Goal: Task Accomplishment & Management: Use online tool/utility

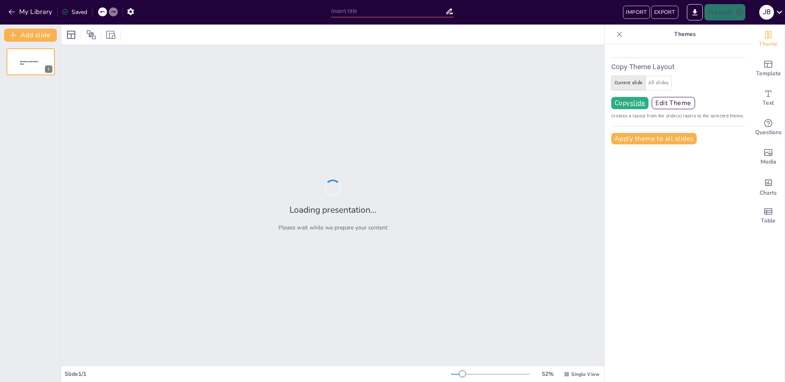
type input "New Sendsteps"
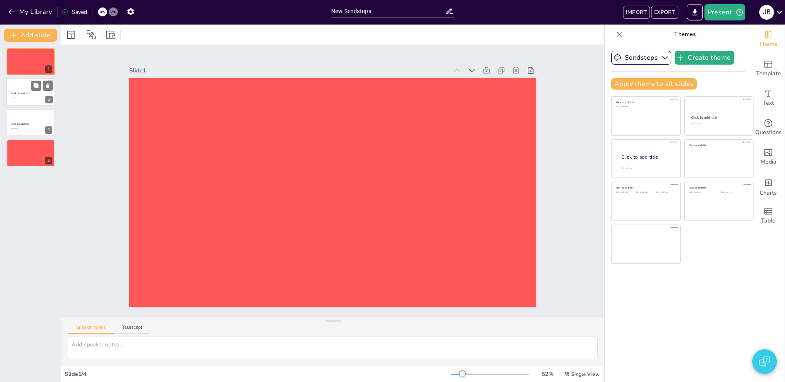
click at [16, 93] on span "Click to add title" at bounding box center [20, 94] width 19 height 4
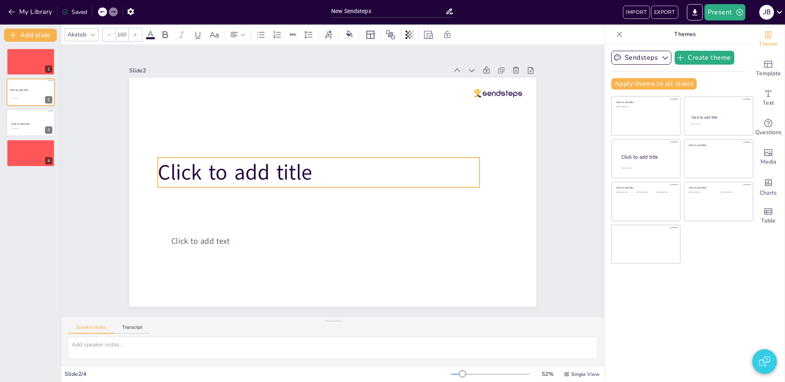
drag, startPoint x: 242, startPoint y: 193, endPoint x: 226, endPoint y: 164, distance: 33.5
click at [226, 164] on span "Click to add title" at bounding box center [235, 172] width 155 height 29
click at [622, 34] on icon at bounding box center [619, 34] width 8 height 8
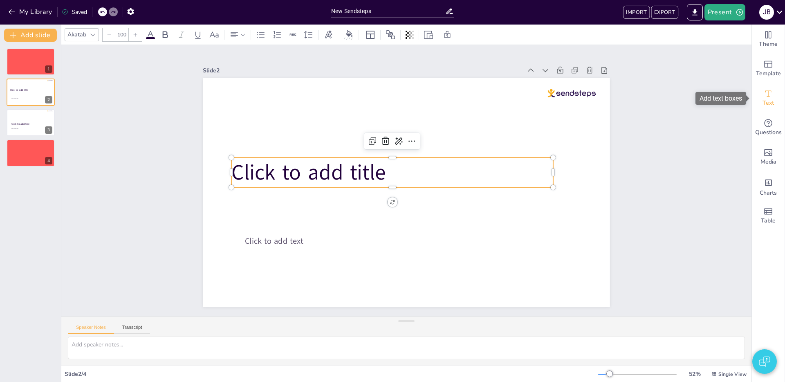
click at [774, 93] on div "Text" at bounding box center [768, 97] width 33 height 29
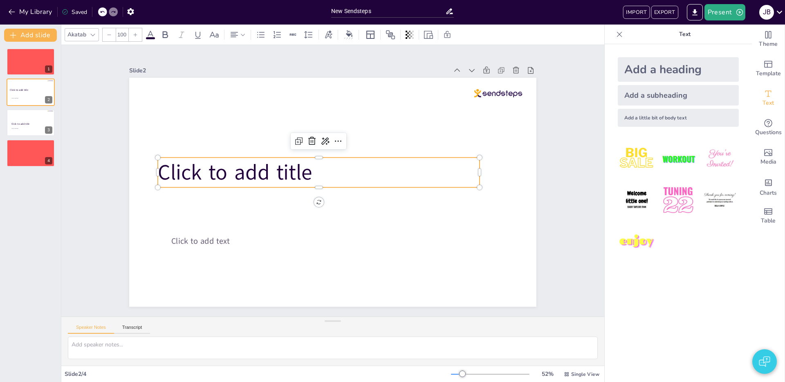
click at [662, 65] on div "Add a heading" at bounding box center [678, 69] width 121 height 25
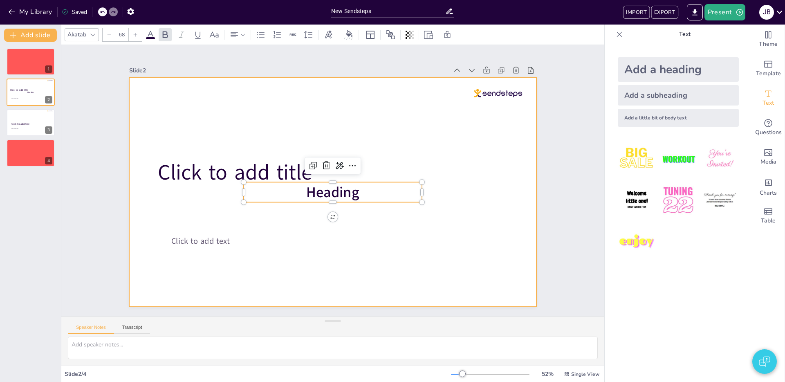
click at [329, 201] on div "Click to add title Click to add text Heading" at bounding box center [331, 192] width 429 height 270
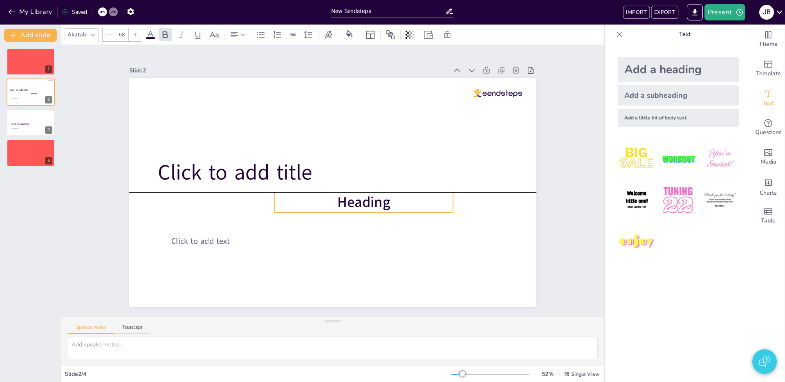
drag, startPoint x: 339, startPoint y: 192, endPoint x: 359, endPoint y: 198, distance: 20.7
click at [368, 200] on span "Heading" at bounding box center [356, 210] width 56 height 35
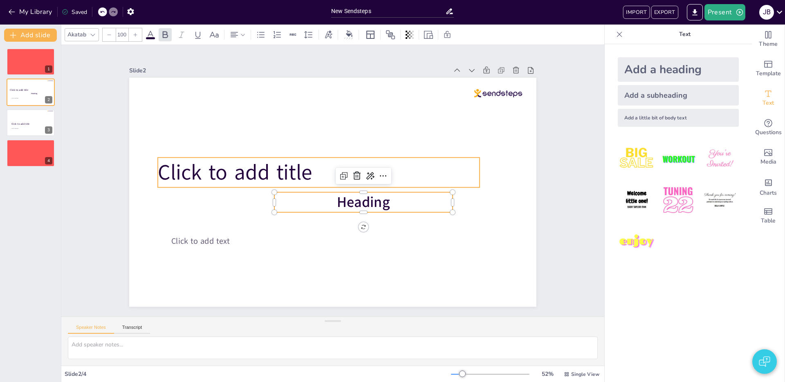
drag, startPoint x: 281, startPoint y: 176, endPoint x: 272, endPoint y: 175, distance: 9.0
click at [280, 176] on span "Click to add title" at bounding box center [236, 161] width 157 height 45
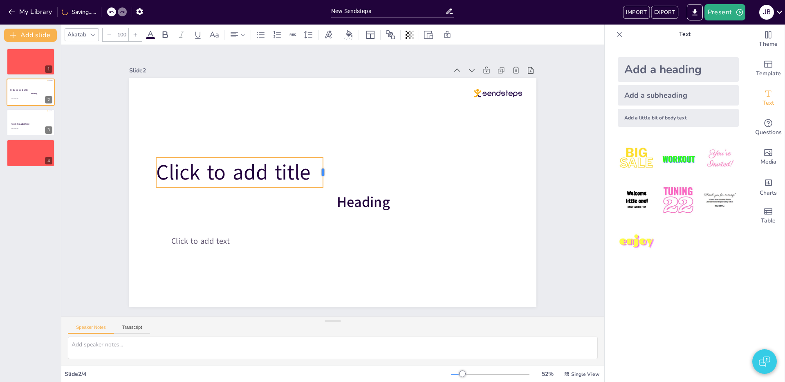
drag, startPoint x: 479, startPoint y: 172, endPoint x: 321, endPoint y: 174, distance: 158.3
click at [321, 174] on div at bounding box center [330, 170] width 18 height 30
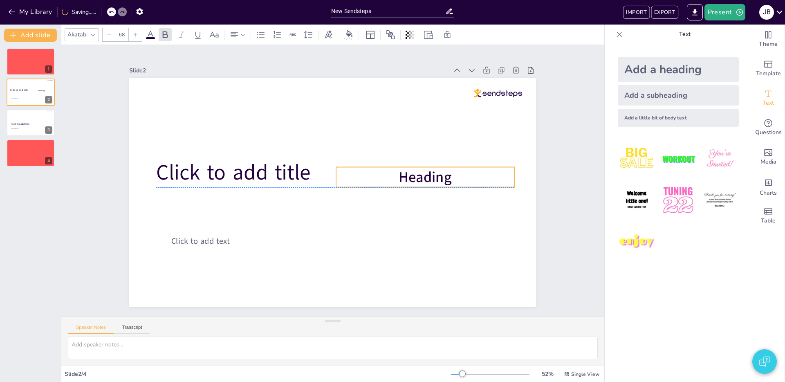
drag, startPoint x: 362, startPoint y: 204, endPoint x: 423, endPoint y: 178, distance: 66.3
click at [423, 178] on span "Heading" at bounding box center [425, 177] width 53 height 20
drag, startPoint x: 423, startPoint y: 179, endPoint x: 385, endPoint y: 178, distance: 38.4
click at [385, 178] on span "Heading" at bounding box center [385, 177] width 53 height 20
drag, startPoint x: 379, startPoint y: 175, endPoint x: 397, endPoint y: 170, distance: 18.9
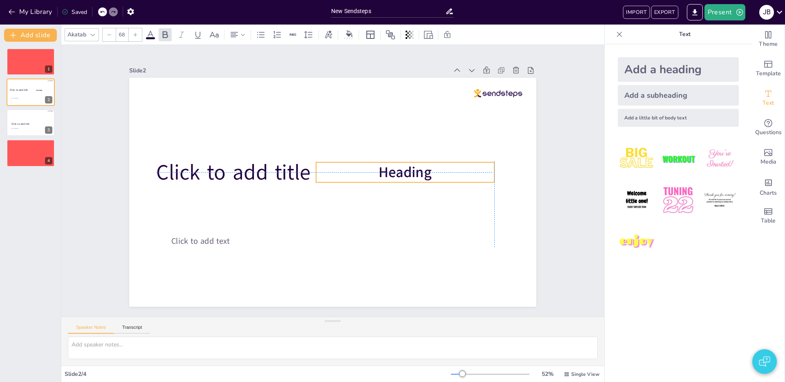
click at [397, 170] on span "Heading" at bounding box center [406, 179] width 54 height 25
click at [690, 71] on div "Add a heading" at bounding box center [678, 69] width 121 height 25
type input "68"
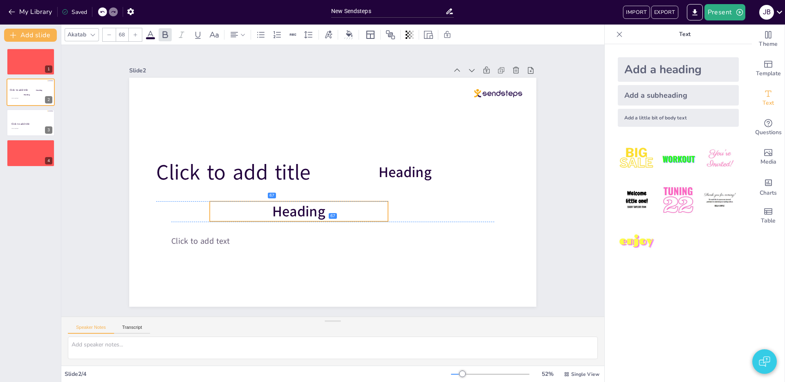
drag, startPoint x: 348, startPoint y: 195, endPoint x: 314, endPoint y: 213, distance: 38.4
click at [314, 213] on span "Heading" at bounding box center [296, 207] width 54 height 25
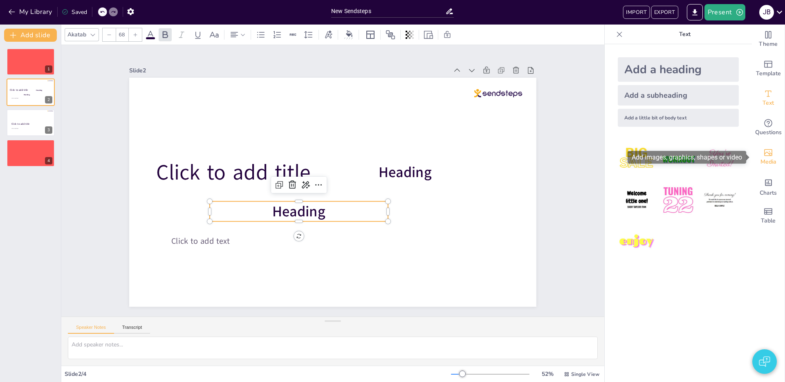
click at [769, 150] on icon "Add images, graphics, shapes or video" at bounding box center [768, 153] width 10 height 10
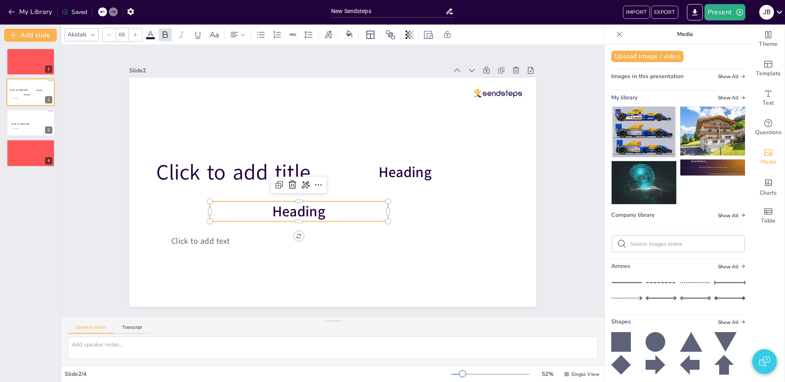
drag, startPoint x: 625, startPoint y: 338, endPoint x: 645, endPoint y: 335, distance: 19.8
click at [625, 337] on icon at bounding box center [621, 342] width 20 height 20
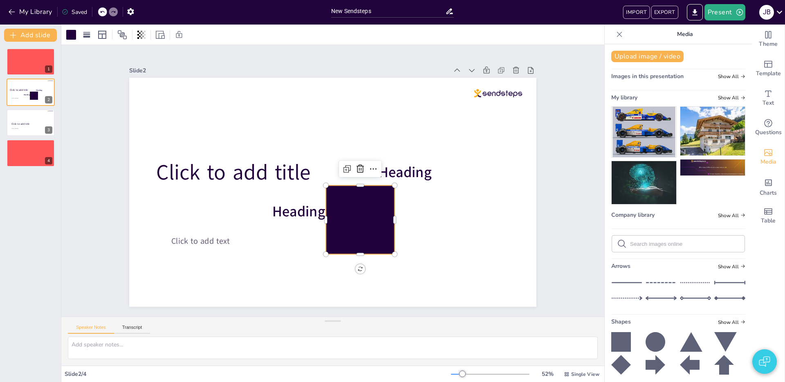
click at [654, 336] on icon at bounding box center [656, 342] width 20 height 20
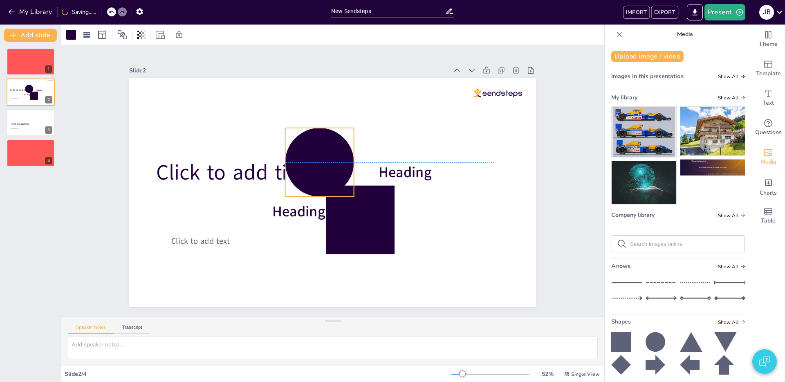
drag, startPoint x: 368, startPoint y: 236, endPoint x: 328, endPoint y: 178, distance: 70.9
click at [328, 178] on div at bounding box center [319, 162] width 69 height 69
drag, startPoint x: 619, startPoint y: 346, endPoint x: 602, endPoint y: 337, distance: 19.4
click at [619, 346] on icon at bounding box center [621, 342] width 20 height 20
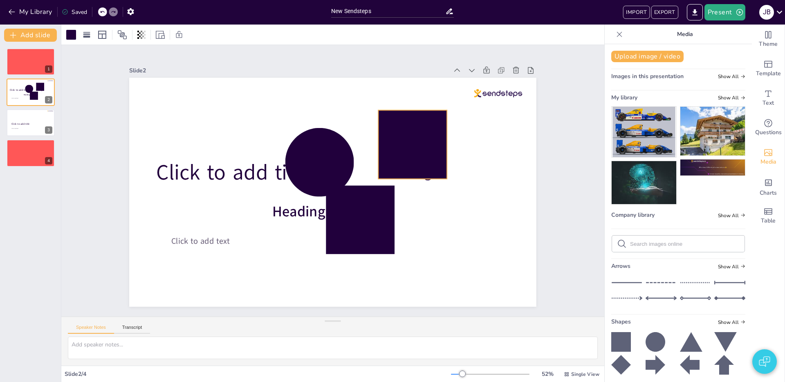
drag, startPoint x: 379, startPoint y: 186, endPoint x: 404, endPoint y: 141, distance: 52.3
click at [404, 141] on div at bounding box center [416, 153] width 76 height 76
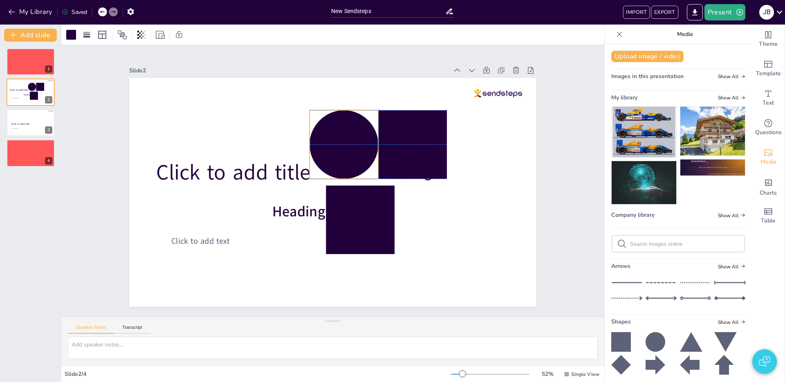
drag, startPoint x: 331, startPoint y: 156, endPoint x: 355, endPoint y: 138, distance: 30.4
click at [355, 138] on div at bounding box center [344, 144] width 69 height 69
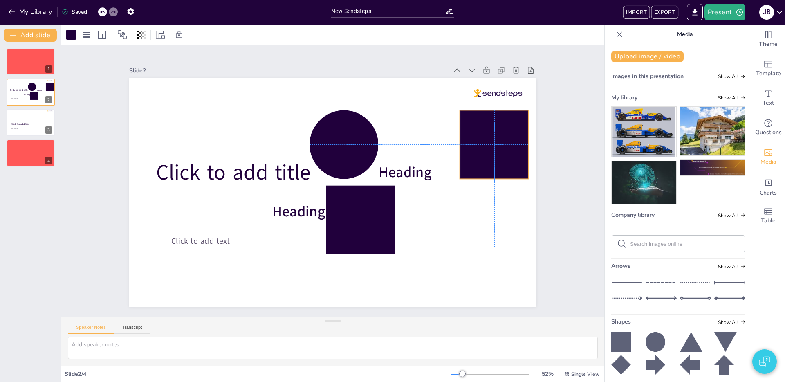
drag, startPoint x: 413, startPoint y: 141, endPoint x: 494, endPoint y: 141, distance: 81.4
click at [494, 141] on div at bounding box center [498, 162] width 76 height 76
click at [329, 220] on div at bounding box center [357, 223] width 76 height 76
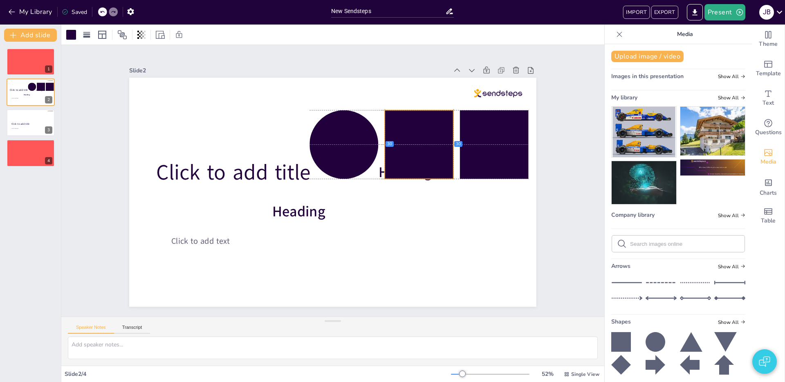
drag, startPoint x: 366, startPoint y: 229, endPoint x: 421, endPoint y: 150, distance: 95.6
click at [421, 150] on div at bounding box center [419, 144] width 69 height 69
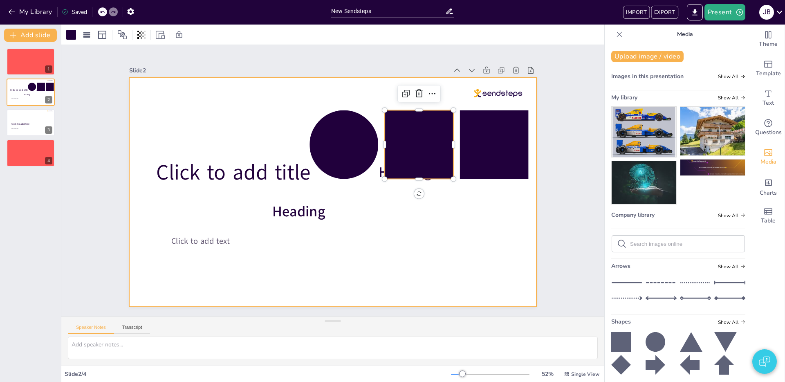
click at [401, 214] on div at bounding box center [331, 192] width 429 height 270
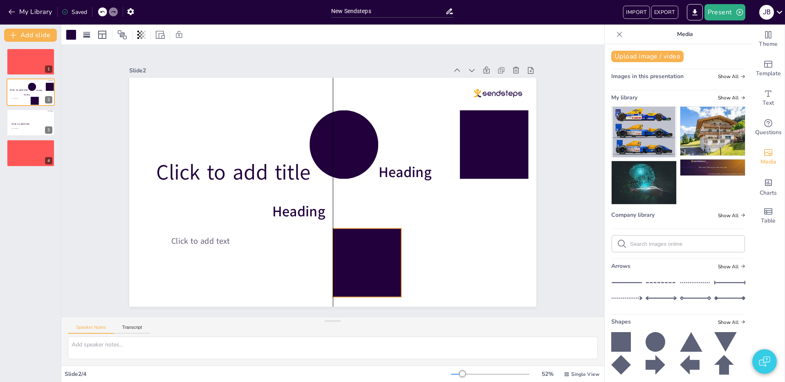
drag, startPoint x: 426, startPoint y: 135, endPoint x: 384, endPoint y: 236, distance: 109.1
click at [343, 248] on div at bounding box center [295, 261] width 97 height 97
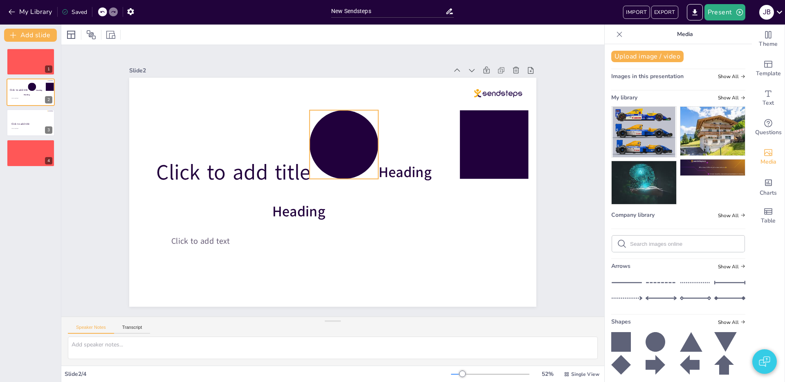
click at [349, 154] on div at bounding box center [348, 146] width 76 height 76
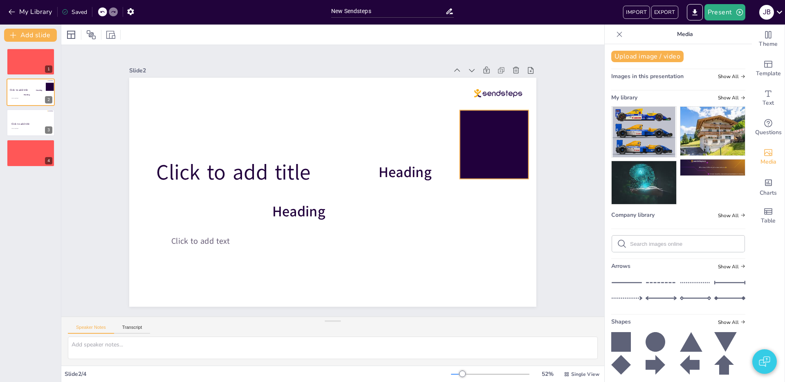
click at [492, 135] on div at bounding box center [498, 162] width 76 height 76
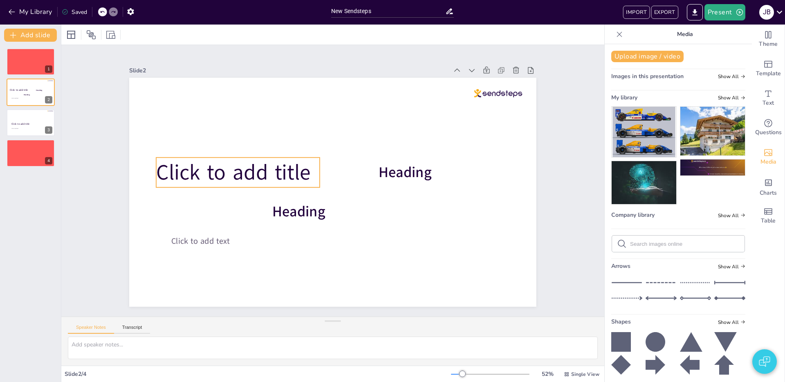
click at [222, 171] on span "Click to add title" at bounding box center [241, 142] width 156 height 76
click at [237, 171] on span "Click to add title" at bounding box center [239, 162] width 157 height 45
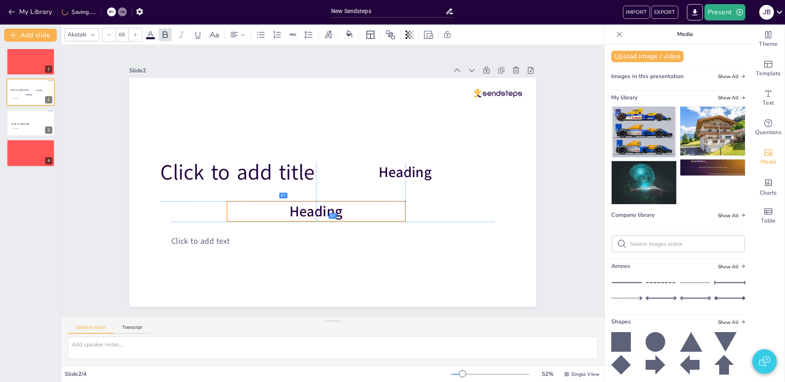
drag, startPoint x: 300, startPoint y: 213, endPoint x: 321, endPoint y: 212, distance: 20.9
click at [317, 212] on span "Heading" at bounding box center [313, 209] width 54 height 25
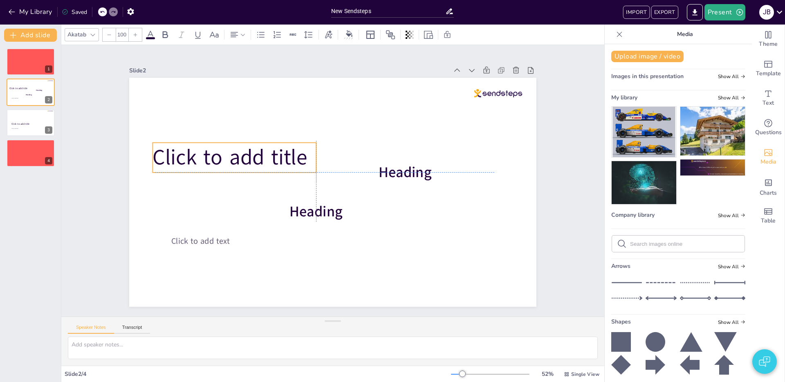
drag, startPoint x: 207, startPoint y: 175, endPoint x: 202, endPoint y: 158, distance: 17.6
click at [202, 158] on span "Click to add title" at bounding box center [233, 146] width 157 height 45
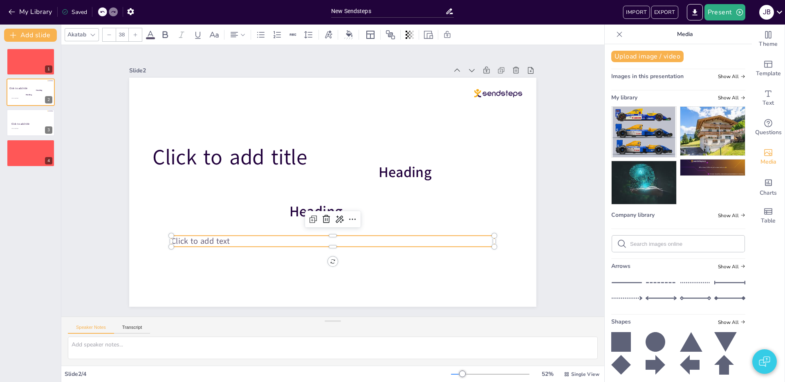
click at [199, 242] on span "Click to add text" at bounding box center [200, 241] width 58 height 11
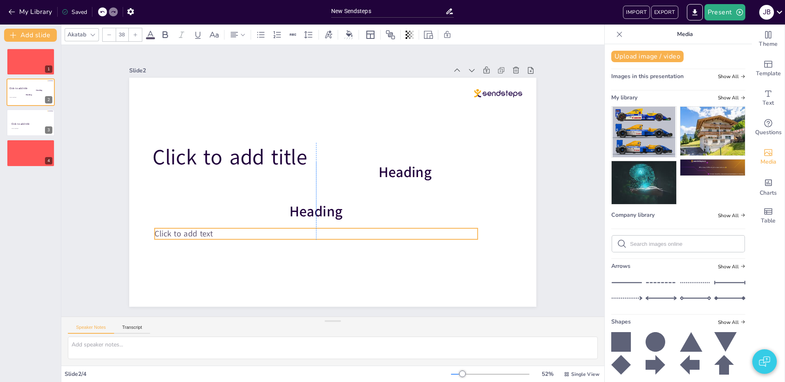
drag, startPoint x: 204, startPoint y: 241, endPoint x: 192, endPoint y: 234, distance: 14.3
click at [189, 234] on span "Click to add text" at bounding box center [184, 233] width 58 height 11
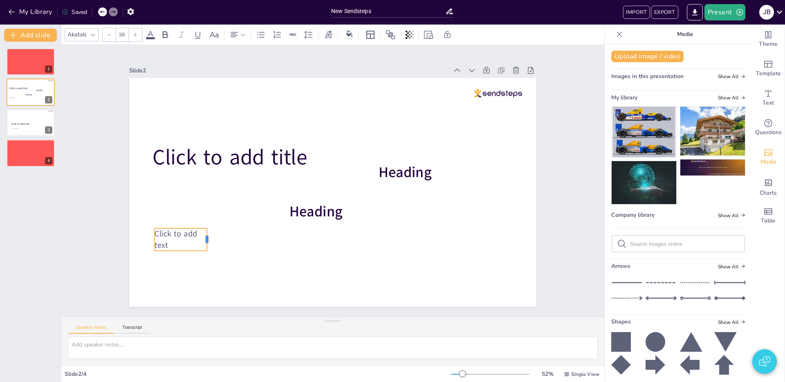
drag, startPoint x: 478, startPoint y: 233, endPoint x: 193, endPoint y: 232, distance: 284.2
click at [206, 231] on div "Click to add title Click to add text Heading Heading" at bounding box center [332, 192] width 407 height 229
drag, startPoint x: 171, startPoint y: 236, endPoint x: 213, endPoint y: 222, distance: 44.7
click at [213, 207] on span "Click to add text" at bounding box center [213, 195] width 46 height 25
click at [220, 112] on icon at bounding box center [227, 105] width 14 height 14
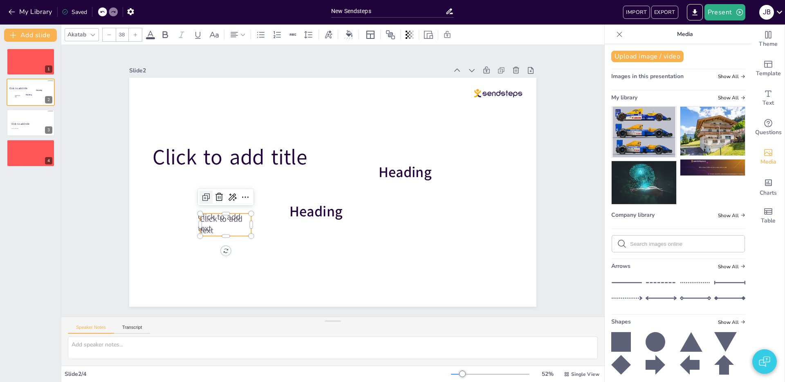
click at [206, 189] on icon at bounding box center [205, 183] width 11 height 11
click at [206, 197] on icon at bounding box center [208, 199] width 10 height 10
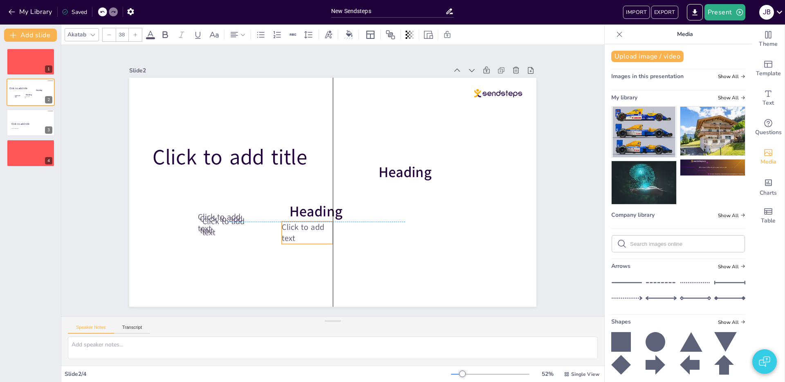
drag, startPoint x: 219, startPoint y: 232, endPoint x: 300, endPoint y: 226, distance: 81.2
click at [298, 227] on span "Click to add text" at bounding box center [298, 228] width 45 height 24
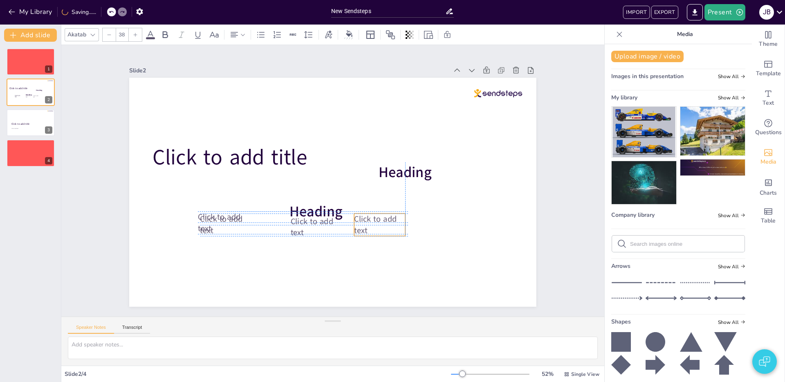
drag, startPoint x: 233, startPoint y: 225, endPoint x: 296, endPoint y: 223, distance: 63.4
click at [390, 222] on span "Click to add text" at bounding box center [370, 227] width 45 height 24
type input "38"
drag, startPoint x: 239, startPoint y: 225, endPoint x: 282, endPoint y: 234, distance: 43.8
click at [282, 234] on span "Click to add text" at bounding box center [266, 236] width 43 height 22
